Goal: Information Seeking & Learning: Understand process/instructions

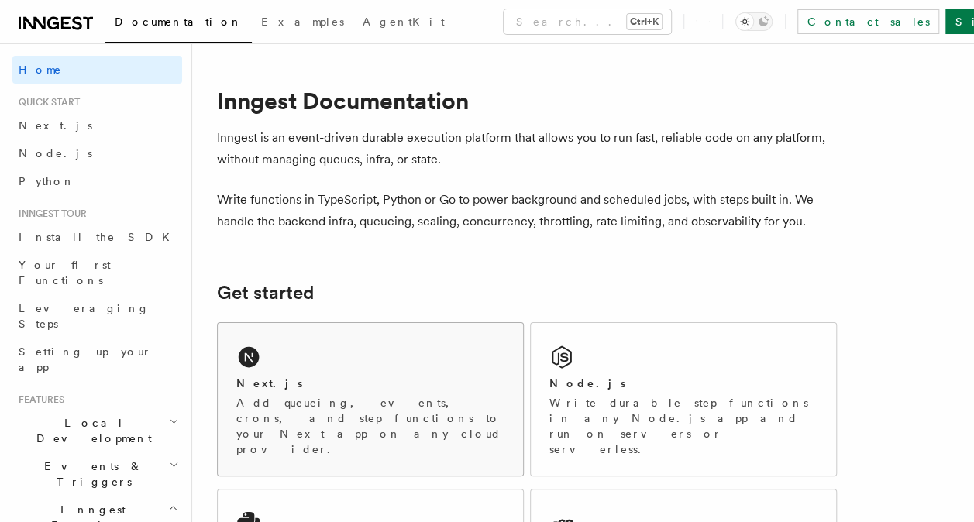
click at [333, 367] on div "Next.js Add queueing, events, crons, and step functions to your Next app on any…" at bounding box center [370, 399] width 305 height 153
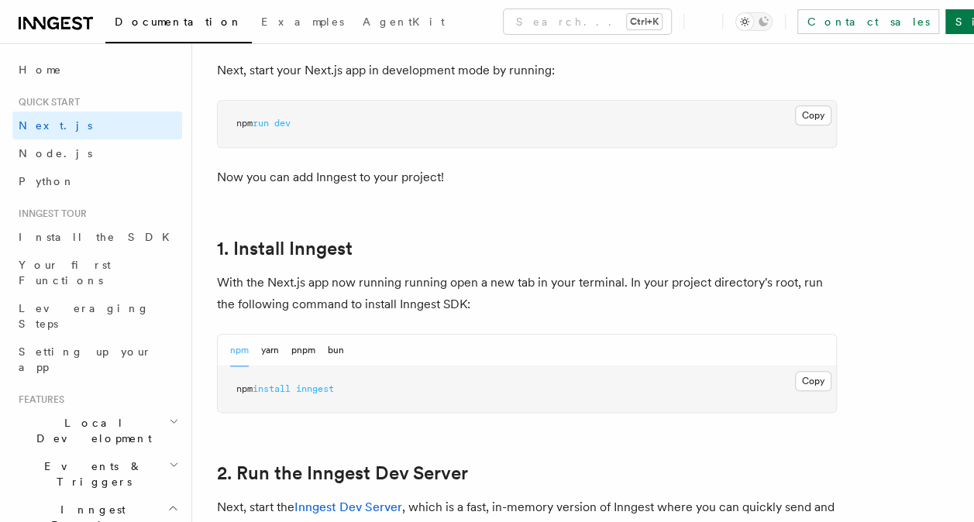
scroll to position [723, 0]
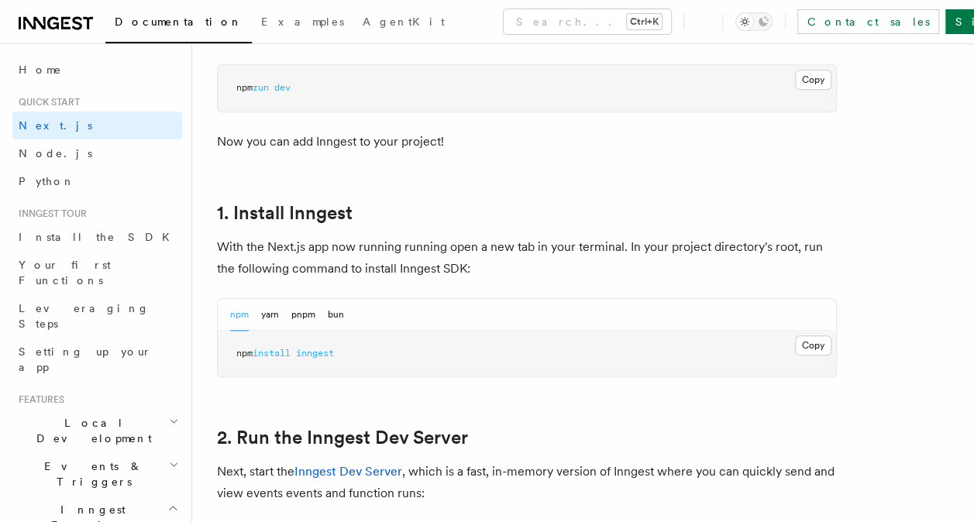
drag, startPoint x: 819, startPoint y: 343, endPoint x: 818, endPoint y: 356, distance: 13.3
click at [819, 349] on button "Copy Copied" at bounding box center [813, 345] width 36 height 20
click at [806, 343] on button "Copy Copied" at bounding box center [813, 345] width 36 height 20
click at [802, 341] on button "Copy Copied" at bounding box center [813, 345] width 36 height 20
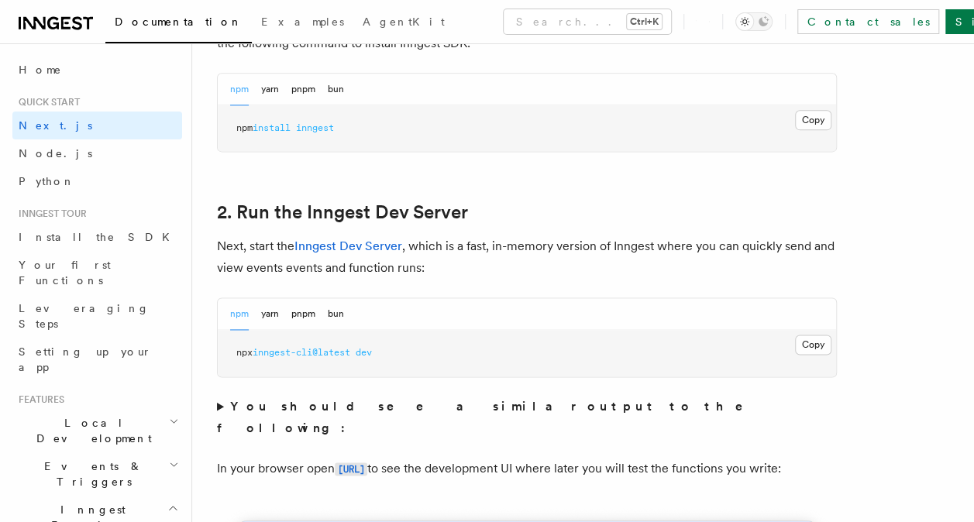
scroll to position [981, 0]
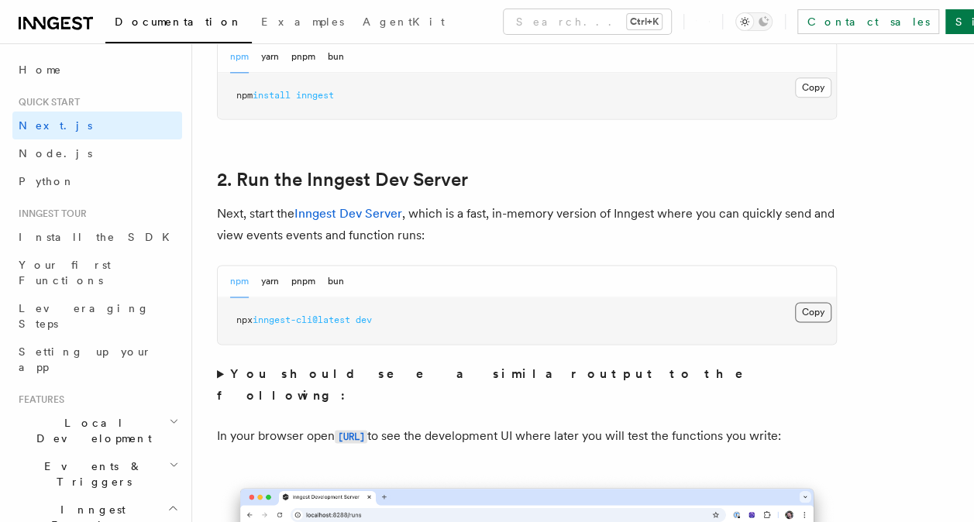
click at [815, 311] on button "Copy Copied" at bounding box center [813, 312] width 36 height 20
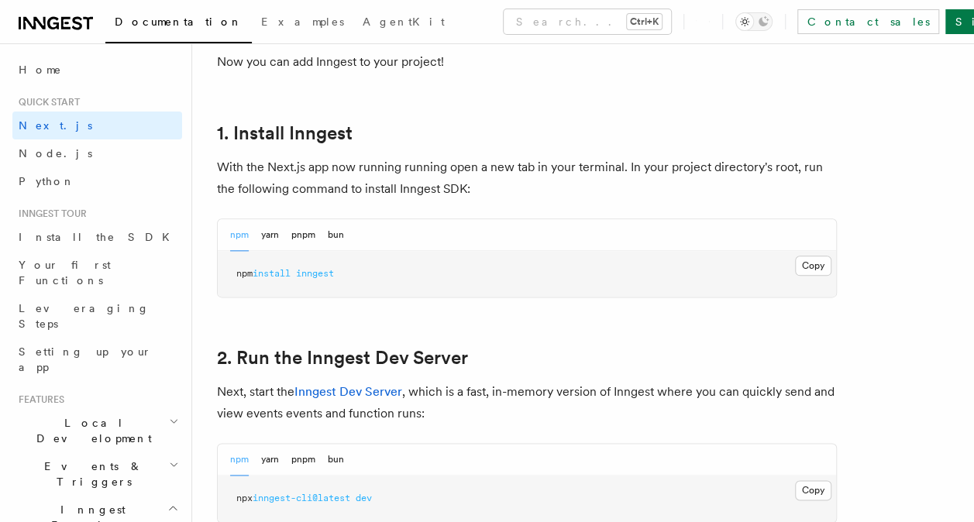
scroll to position [775, 0]
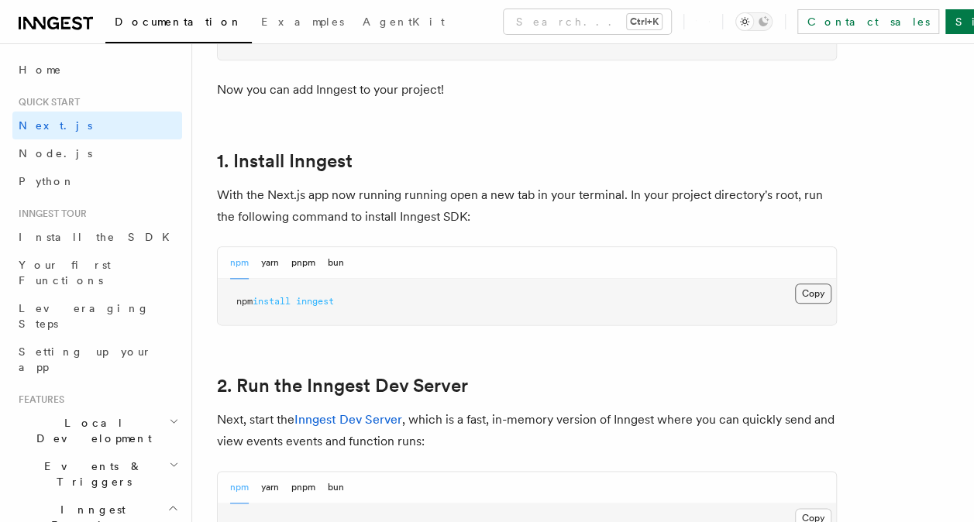
click at [802, 298] on button "Copy Copied" at bounding box center [813, 293] width 36 height 20
click at [802, 293] on button "Copy Copied" at bounding box center [813, 293] width 36 height 20
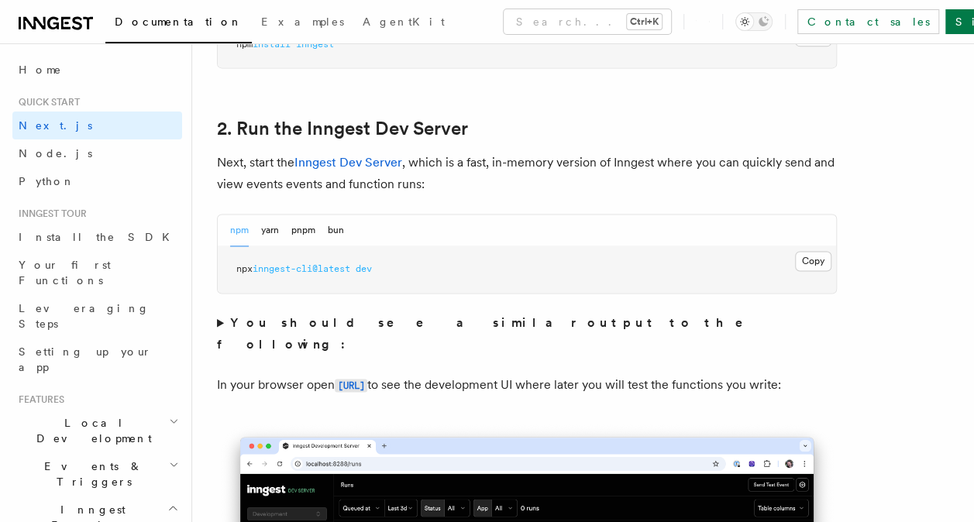
scroll to position [1032, 0]
click at [818, 256] on button "Copy Copied" at bounding box center [813, 260] width 36 height 20
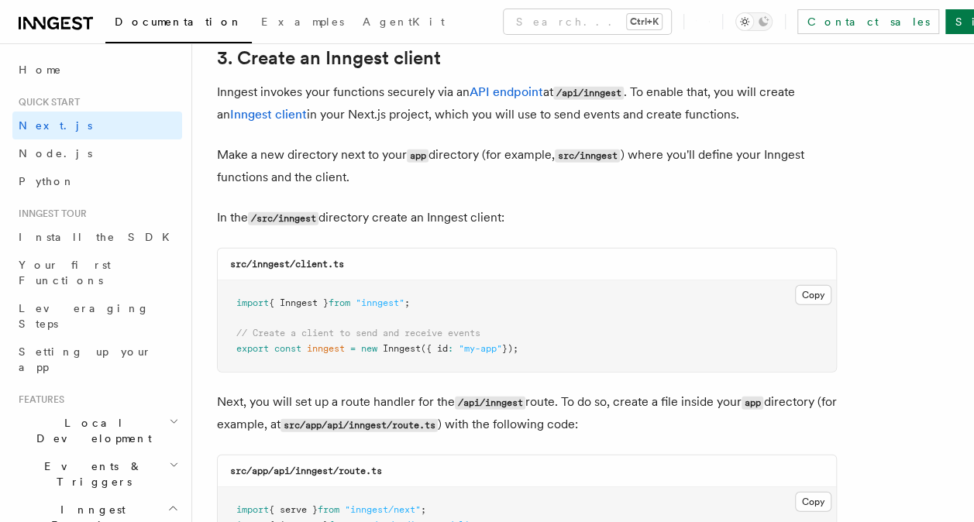
scroll to position [1859, 0]
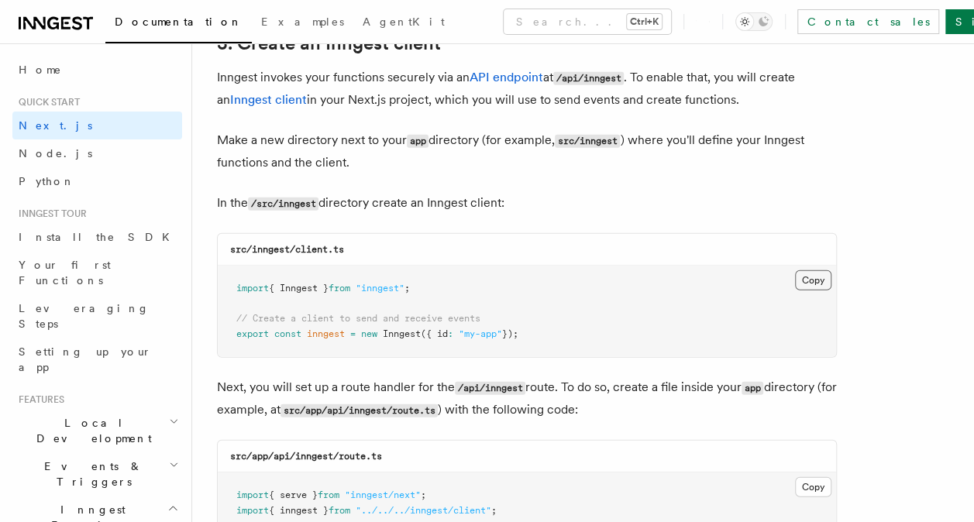
click at [816, 284] on button "Copy Copied" at bounding box center [813, 280] width 36 height 20
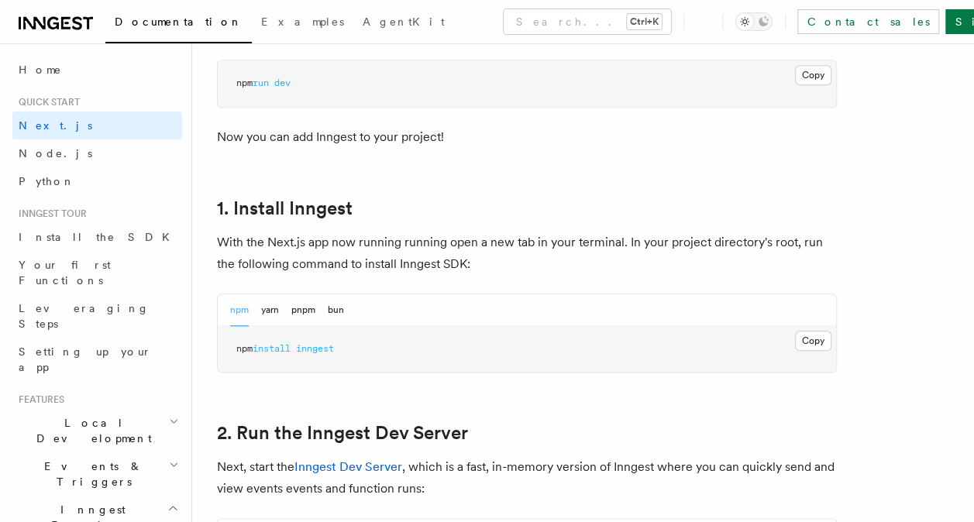
scroll to position [723, 0]
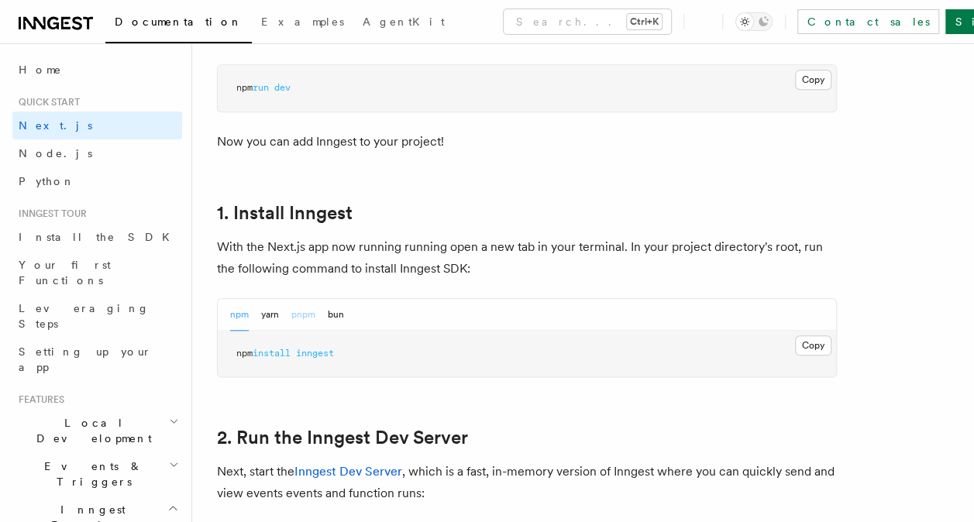
click at [300, 318] on button "pnpm" at bounding box center [303, 315] width 24 height 32
click at [234, 317] on button "npm" at bounding box center [239, 315] width 19 height 32
click at [799, 341] on button "Copy Copied" at bounding box center [813, 345] width 36 height 20
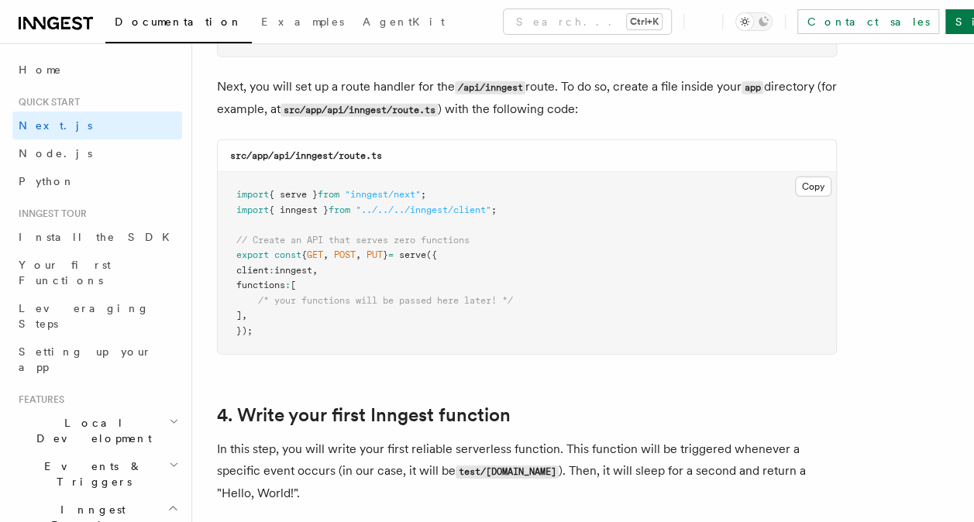
scroll to position [2169, 0]
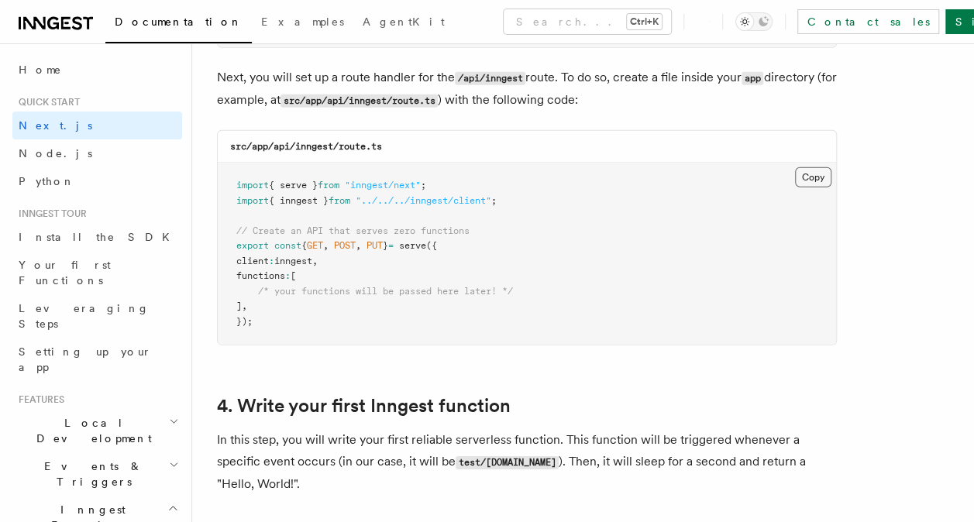
click at [807, 174] on button "Copy Copied" at bounding box center [813, 177] width 36 height 20
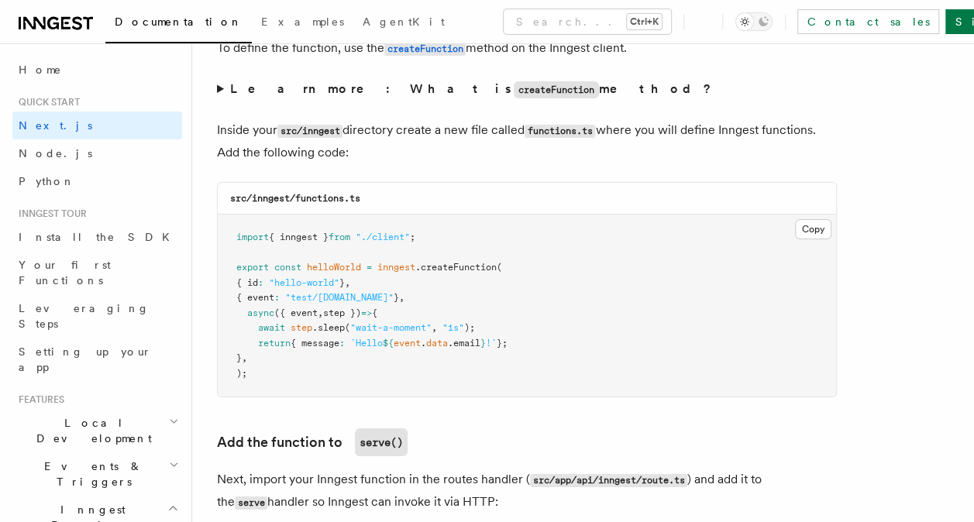
scroll to position [2737, 0]
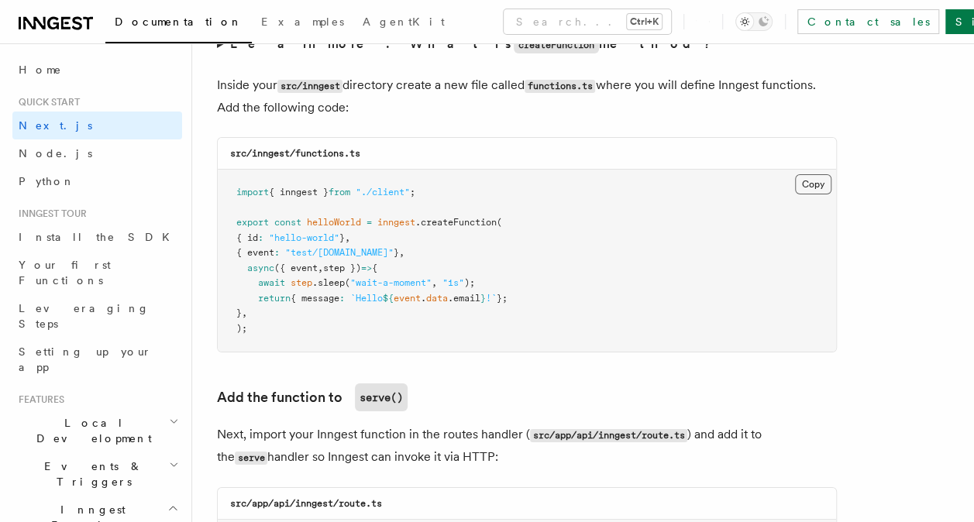
click at [821, 186] on button "Copy Copied" at bounding box center [813, 184] width 36 height 20
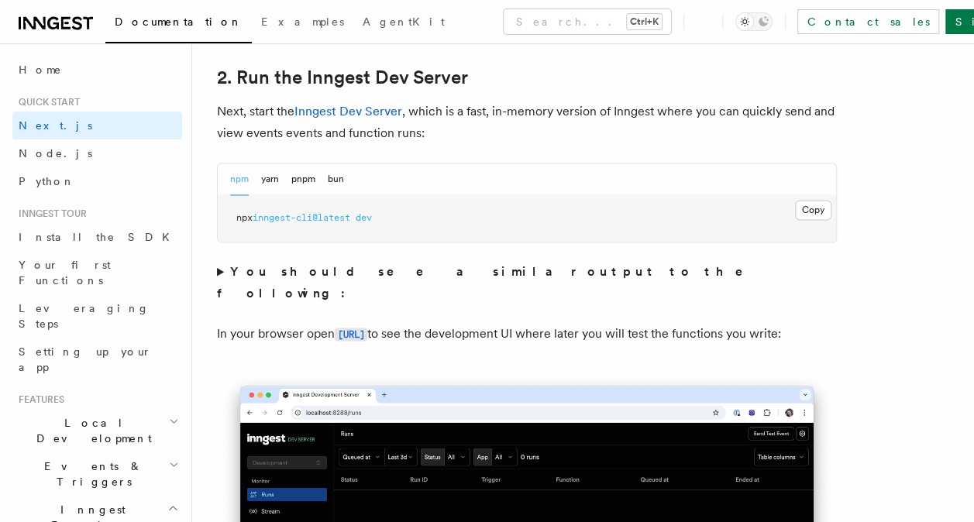
scroll to position [1084, 0]
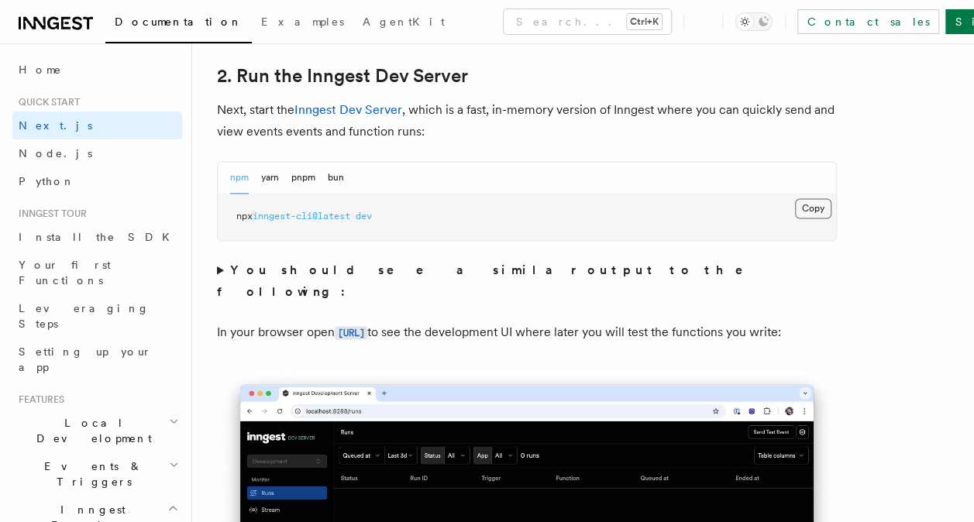
click at [813, 212] on button "Copy Copied" at bounding box center [813, 208] width 36 height 20
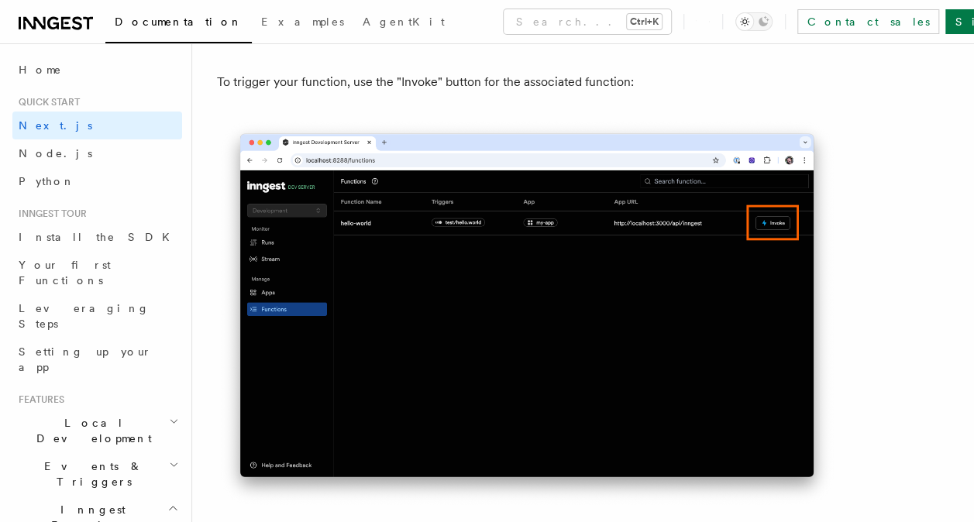
scroll to position [4183, 0]
